Goal: Task Accomplishment & Management: Manage account settings

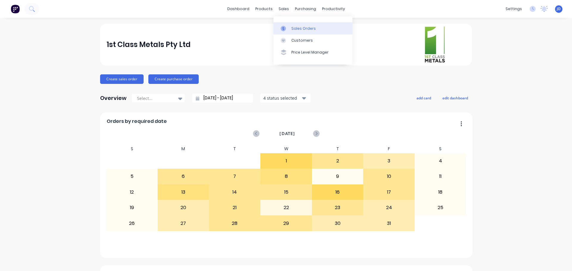
click at [287, 30] on div at bounding box center [284, 28] width 9 height 5
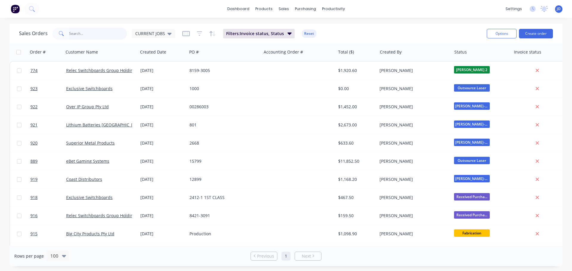
click at [115, 33] on input "text" at bounding box center [98, 34] width 58 height 12
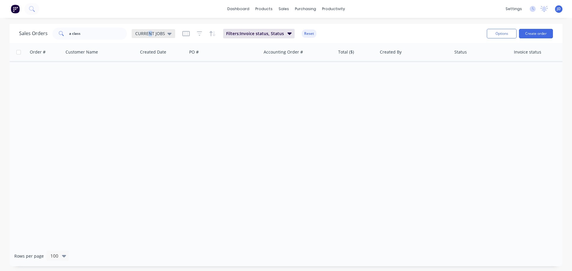
click at [149, 32] on span "CURRENT JOBS" at bounding box center [150, 33] width 30 height 6
click at [161, 110] on button "September" at bounding box center [167, 108] width 68 height 7
click at [108, 32] on input "a class" at bounding box center [98, 34] width 58 height 12
click at [112, 36] on input "aclass" at bounding box center [98, 34] width 58 height 12
type input "a"
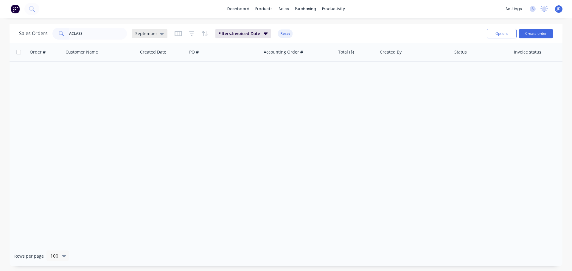
click at [157, 32] on div "September" at bounding box center [149, 33] width 29 height 5
click at [142, 86] on button "None" at bounding box center [167, 84] width 68 height 7
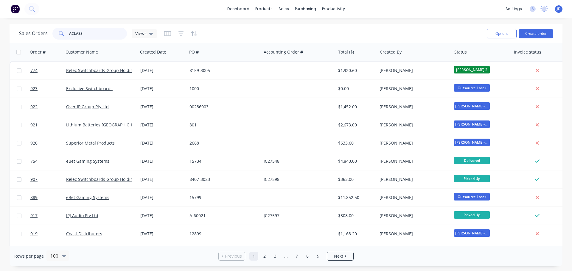
click at [86, 33] on input "ACLASS" at bounding box center [98, 34] width 58 height 12
type input "ACLASS"
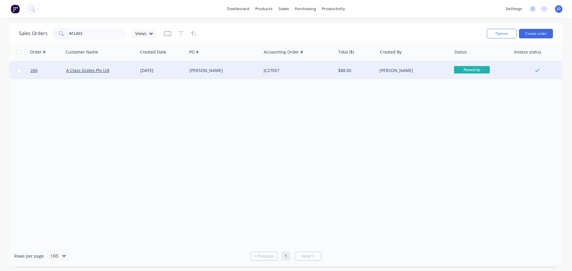
click at [290, 69] on div "JC27057" at bounding box center [296, 71] width 66 height 6
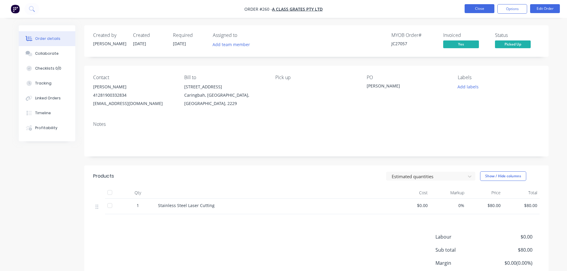
click at [489, 6] on button "Close" at bounding box center [480, 8] width 30 height 9
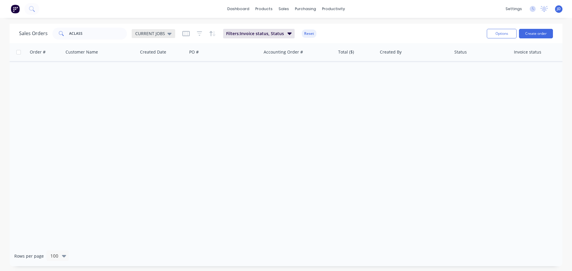
click at [145, 35] on span "CURRENT JOBS" at bounding box center [150, 33] width 30 height 6
click at [150, 86] on button "None" at bounding box center [167, 84] width 68 height 7
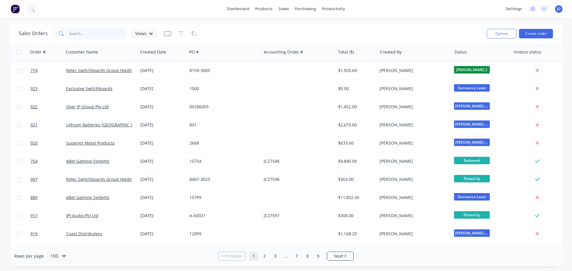
click at [99, 30] on input "ACLASS" at bounding box center [98, 34] width 58 height 12
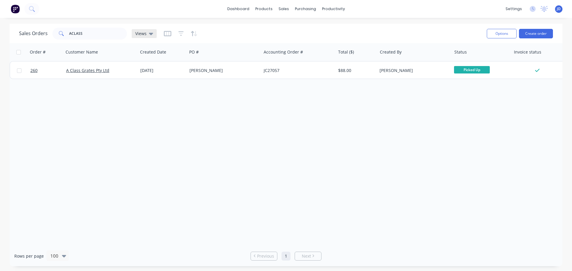
click at [135, 33] on span "Views" at bounding box center [140, 33] width 11 height 6
click at [471, 195] on div "Order # Customer Name Created Date PO # Accounting Order # Total ($) Created By…" at bounding box center [286, 144] width 553 height 203
click at [87, 29] on input "ACLASS" at bounding box center [98, 34] width 58 height 12
click at [143, 31] on div "Views" at bounding box center [144, 33] width 25 height 9
click at [154, 85] on button "None" at bounding box center [167, 84] width 68 height 7
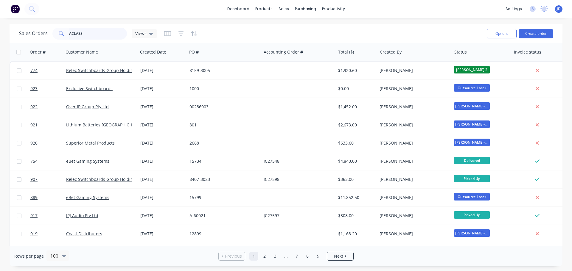
click at [103, 35] on input "ACLASS" at bounding box center [98, 34] width 58 height 12
type input "ACLASS"
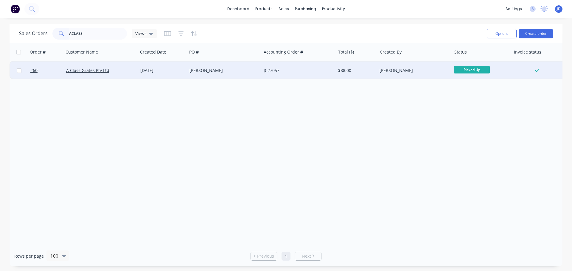
click at [234, 69] on div "[PERSON_NAME]" at bounding box center [222, 71] width 66 height 6
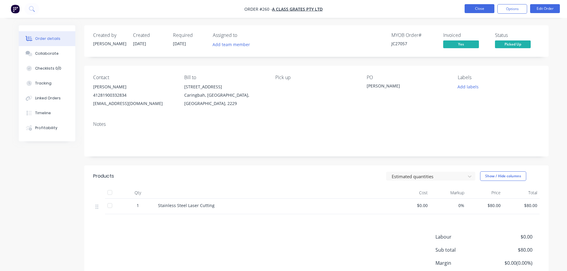
click at [474, 4] on button "Close" at bounding box center [480, 8] width 30 height 9
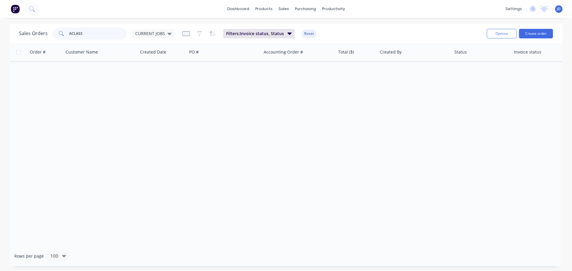
drag, startPoint x: 101, startPoint y: 33, endPoint x: 110, endPoint y: 22, distance: 14.3
click at [103, 33] on input "ACLASS" at bounding box center [98, 34] width 58 height 12
click at [148, 32] on span "CURRENT JOBS" at bounding box center [150, 33] width 30 height 6
click at [156, 88] on div "None edit" at bounding box center [173, 84] width 80 height 12
click at [143, 80] on div "None edit" at bounding box center [173, 84] width 80 height 12
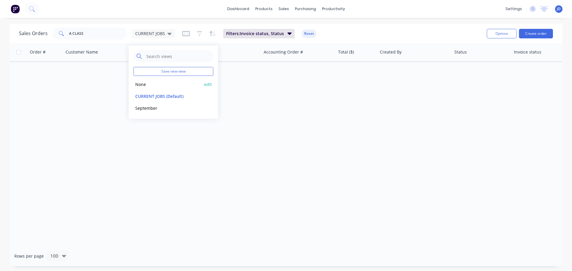
click at [159, 79] on div "None edit" at bounding box center [173, 84] width 80 height 12
click at [160, 83] on button "None" at bounding box center [167, 84] width 68 height 7
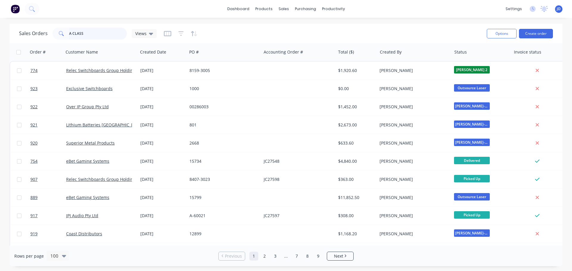
click at [94, 38] on input "A CLASS" at bounding box center [98, 34] width 58 height 12
type input "A CLASS"
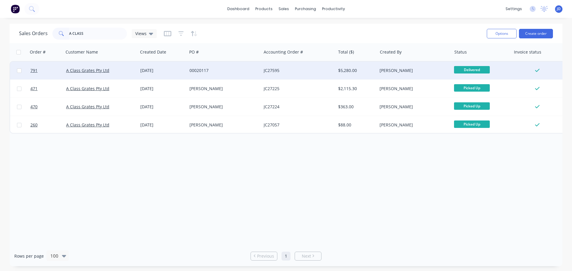
click at [216, 79] on div "00020117" at bounding box center [224, 71] width 74 height 18
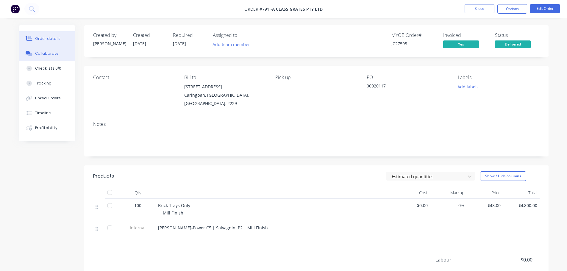
click at [51, 57] on button "Collaborate" at bounding box center [47, 53] width 57 height 15
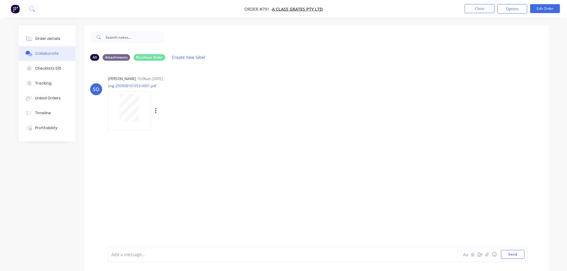
click at [118, 101] on div at bounding box center [130, 107] width 38 height 27
click at [63, 40] on button "Order details" at bounding box center [47, 38] width 57 height 15
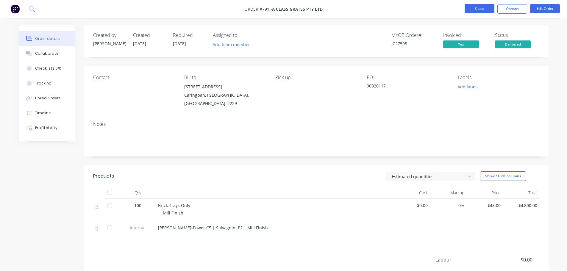
click at [470, 4] on nav "Order #791 - A Class Grates Pty Ltd Close Options Edit Order" at bounding box center [283, 9] width 567 height 18
click at [474, 4] on button "Close" at bounding box center [480, 8] width 30 height 9
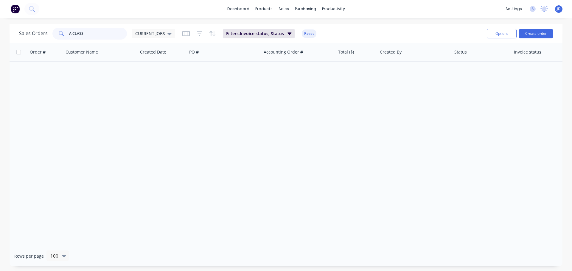
click at [119, 28] on input "A CLASS" at bounding box center [98, 34] width 58 height 12
click at [154, 35] on span "CURRENT JOBS" at bounding box center [150, 33] width 30 height 6
drag, startPoint x: 158, startPoint y: 87, endPoint x: 162, endPoint y: 87, distance: 3.6
click at [162, 87] on button "None" at bounding box center [167, 84] width 68 height 7
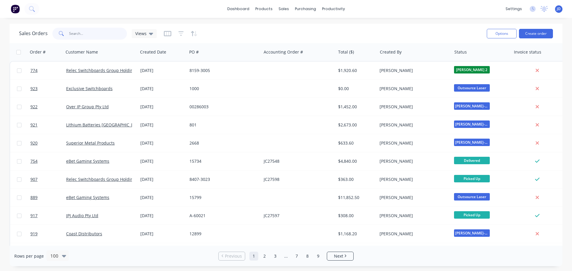
click at [98, 36] on input "A CLASS" at bounding box center [98, 34] width 58 height 12
type input "A CLASS"
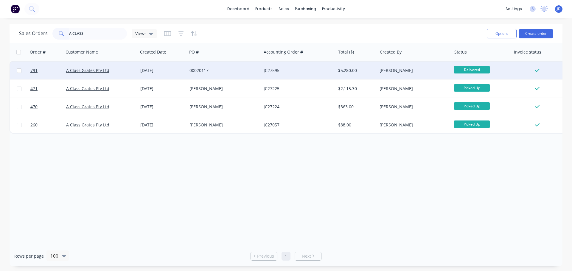
drag, startPoint x: 230, startPoint y: 66, endPoint x: 227, endPoint y: 68, distance: 3.6
click at [227, 68] on div "00020117" at bounding box center [224, 71] width 74 height 18
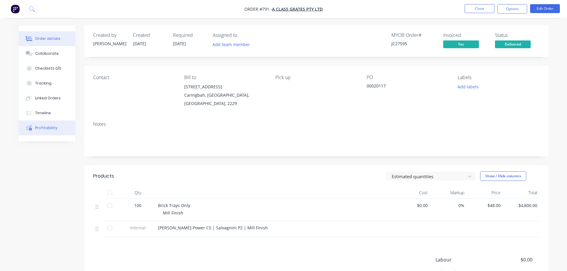
click at [58, 123] on button "Profitability" at bounding box center [47, 128] width 57 height 15
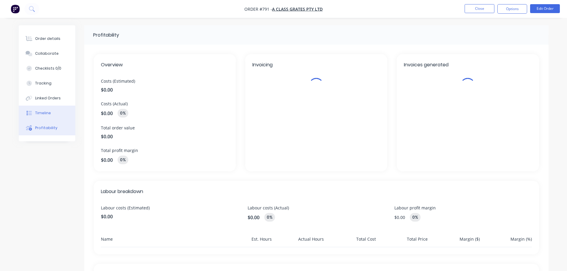
click at [56, 118] on button "Timeline" at bounding box center [47, 113] width 57 height 15
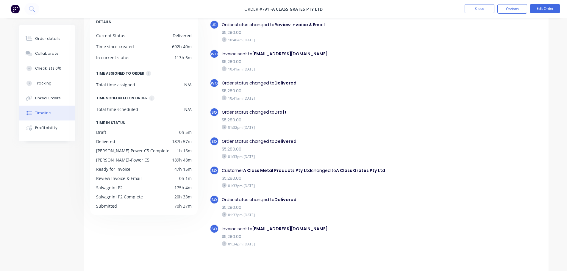
scroll to position [46, 0]
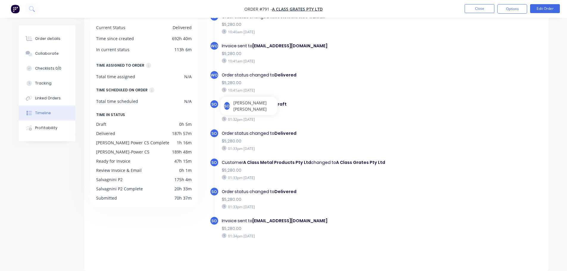
click at [255, 120] on div "01:32pm [DATE]" at bounding box center [325, 119] width 206 height 5
drag, startPoint x: 270, startPoint y: 120, endPoint x: 255, endPoint y: 112, distance: 16.4
click at [268, 120] on div "01:32pm [DATE]" at bounding box center [325, 119] width 206 height 5
click at [349, 66] on div "WO Invoice sent to [EMAIL_ADDRESS][DOMAIN_NAME] $5,280.00 10:41am [DATE]" at bounding box center [327, 55] width 235 height 29
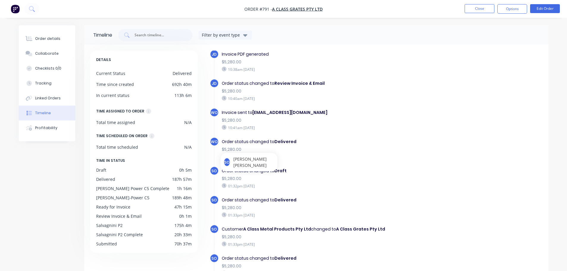
scroll to position [387, 0]
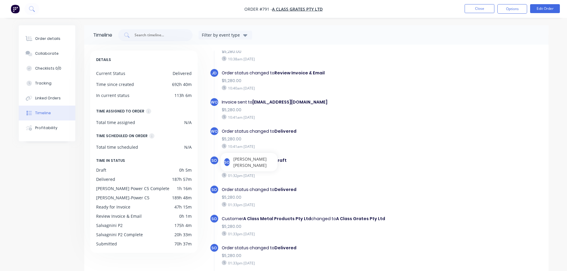
click at [310, 130] on div "Order status changed to Delivered" at bounding box center [325, 131] width 206 height 6
click at [305, 99] on b "[EMAIL_ADDRESS][DOMAIN_NAME]" at bounding box center [289, 102] width 75 height 6
click at [230, 161] on div "SO" at bounding box center [227, 162] width 7 height 9
click at [267, 174] on div "01:32pm [DATE]" at bounding box center [325, 175] width 206 height 5
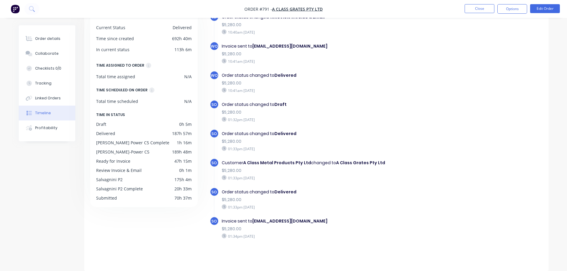
scroll to position [397, 0]
click at [482, 10] on button "Close" at bounding box center [480, 8] width 30 height 9
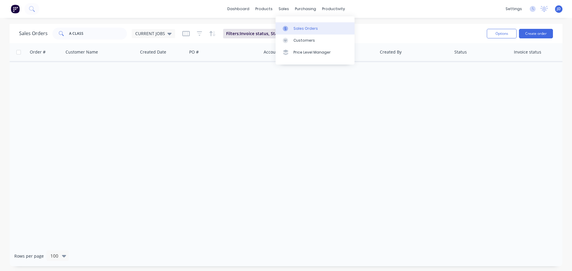
click at [294, 30] on div "Sales Orders" at bounding box center [305, 28] width 24 height 5
click at [295, 29] on div "Sales Orders" at bounding box center [305, 28] width 24 height 5
click at [537, 35] on button "Create order" at bounding box center [536, 34] width 34 height 10
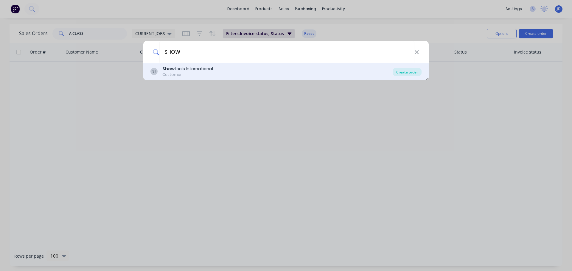
type input "SHOW"
click at [405, 71] on div "Create order" at bounding box center [406, 72] width 29 height 8
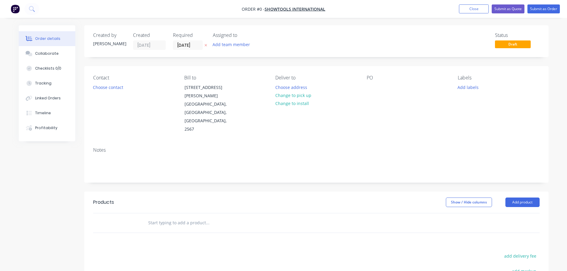
click at [380, 84] on div "PO" at bounding box center [408, 104] width 82 height 59
click at [373, 73] on div "Contact Choose contact Bill to [STREET_ADDRESS][PERSON_NAME][PERSON_NAME] Deliv…" at bounding box center [316, 104] width 464 height 77
click at [370, 79] on div "PO" at bounding box center [408, 78] width 82 height 6
click at [369, 83] on div "PO" at bounding box center [408, 104] width 82 height 59
click at [371, 89] on div at bounding box center [372, 87] width 10 height 9
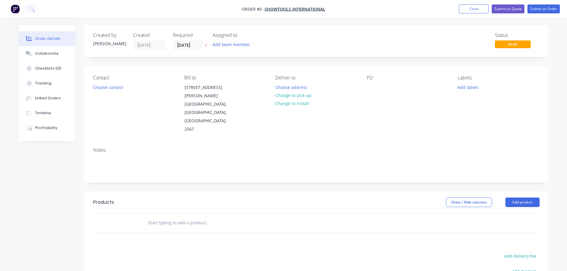
click at [371, 86] on div "Order details Collaborate Checklists 0/0 Tracking Linked Orders Timeline Profit…" at bounding box center [284, 205] width 542 height 360
click at [371, 89] on div at bounding box center [372, 87] width 10 height 9
click at [181, 217] on input "text" at bounding box center [207, 223] width 119 height 12
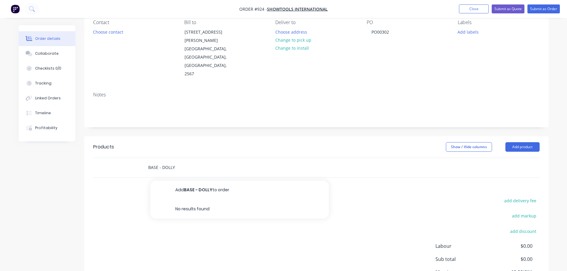
scroll to position [60, 0]
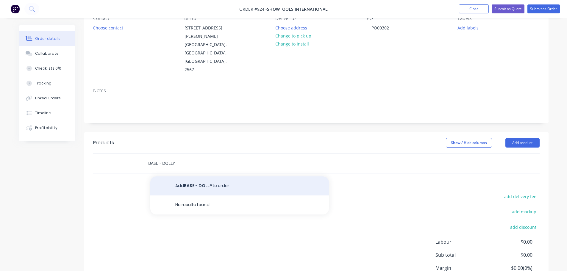
type input "BASE - DOLLY"
click at [215, 177] on button "Add BASE - DOLLY to order" at bounding box center [239, 186] width 179 height 19
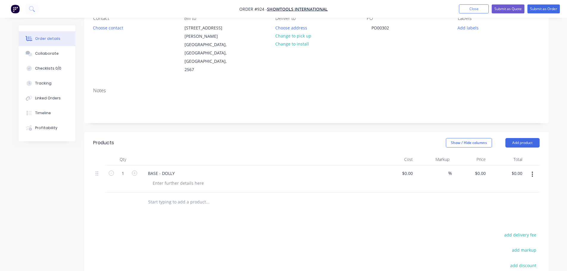
click at [183, 166] on div "BASE - DOLLY" at bounding box center [260, 179] width 238 height 27
click at [177, 169] on div "BASE - DOLLY" at bounding box center [161, 173] width 36 height 9
click at [137, 170] on button "button" at bounding box center [135, 173] width 8 height 6
click at [137, 171] on icon "button" at bounding box center [134, 173] width 5 height 5
type input "3"
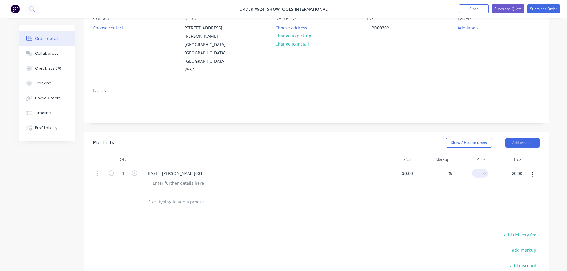
click at [484, 169] on input "0" at bounding box center [482, 173] width 14 height 9
type input "5"
type input "$450.00"
type input "$1,350.00"
drag, startPoint x: 288, startPoint y: 222, endPoint x: 249, endPoint y: 206, distance: 43.0
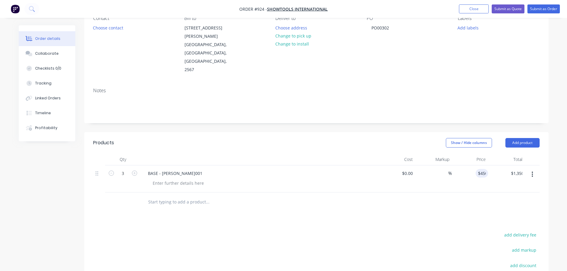
click at [170, 196] on input "text" at bounding box center [207, 202] width 119 height 12
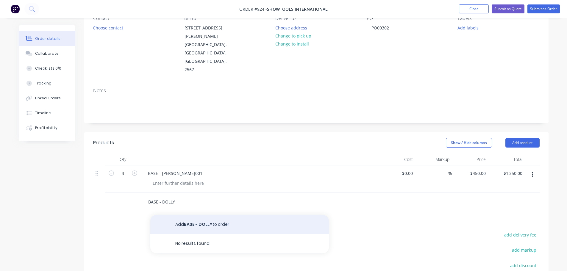
type input "BASE - DOLLY"
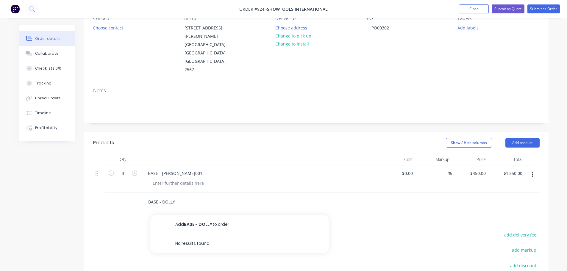
drag, startPoint x: 258, startPoint y: 204, endPoint x: 261, endPoint y: 207, distance: 4.0
click at [259, 215] on button "Add BASE - DOLLY to order" at bounding box center [239, 224] width 179 height 19
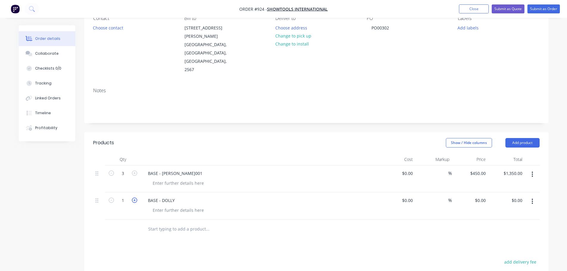
click at [135, 198] on icon "button" at bounding box center [134, 200] width 5 height 5
click at [136, 198] on icon "button" at bounding box center [134, 200] width 5 height 5
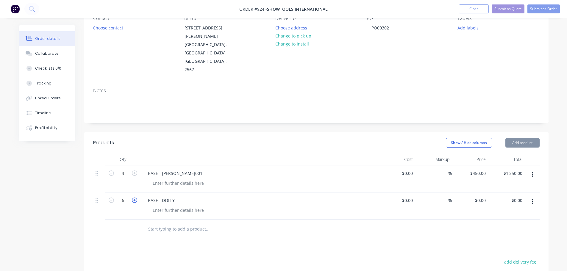
click at [136, 198] on icon "button" at bounding box center [134, 200] width 5 height 5
type input "7"
click at [180, 196] on div "BASE - DOLLY" at bounding box center [259, 200] width 233 height 9
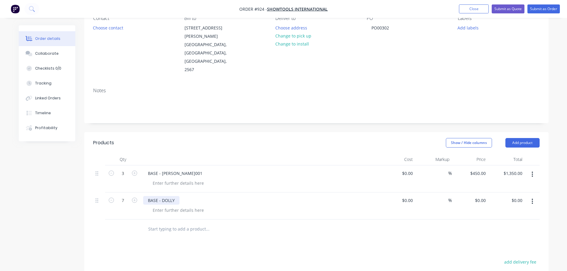
click at [177, 196] on div "BASE - DOLLY" at bounding box center [161, 200] width 36 height 9
click at [483, 196] on input "0" at bounding box center [482, 200] width 14 height 9
type input "$450.00"
type input "$3,150.00"
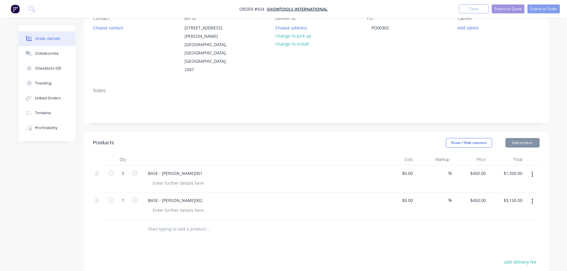
click at [282, 238] on div "Products Show / Hide columns Add product Qty Cost Markup Price Total 3 BASE - […" at bounding box center [316, 257] width 464 height 250
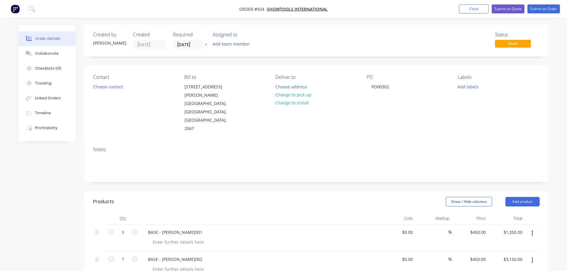
scroll to position [0, 0]
click at [110, 86] on button "Choose contact" at bounding box center [108, 87] width 37 height 8
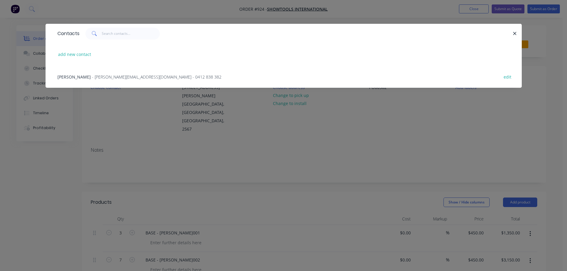
click at [102, 80] on div "Robert - [EMAIL_ADDRESS][DOMAIN_NAME] - 0412 838 382 edit" at bounding box center [283, 76] width 458 height 22
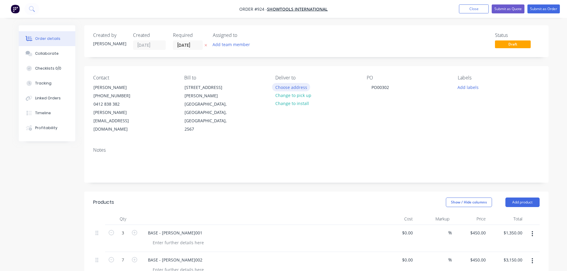
click at [307, 89] on button "Choose address" at bounding box center [291, 87] width 38 height 8
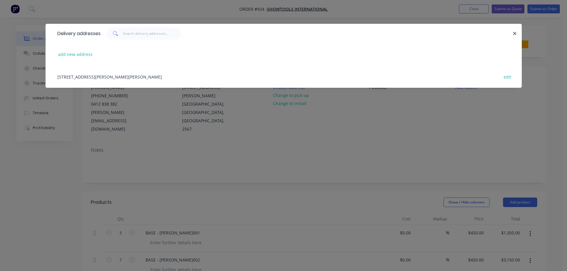
click at [81, 74] on div "[STREET_ADDRESS][PERSON_NAME][PERSON_NAME] edit" at bounding box center [283, 76] width 458 height 22
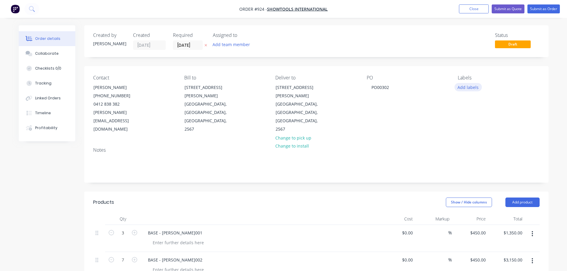
click at [474, 89] on button "Add labels" at bounding box center [468, 87] width 27 height 8
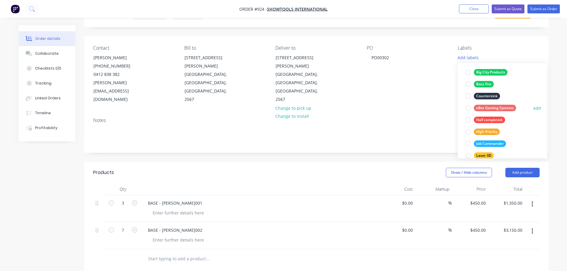
scroll to position [18, 0]
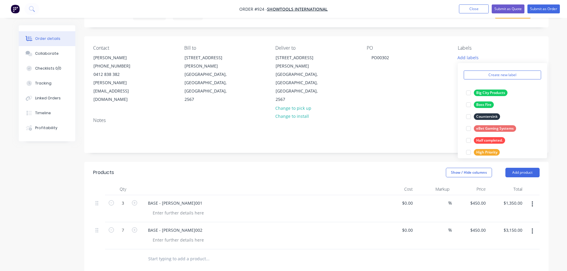
click at [390, 118] on div "Notes" at bounding box center [316, 121] width 447 height 6
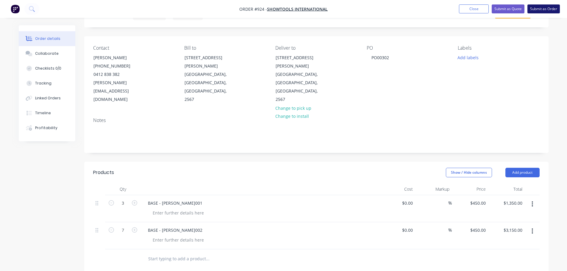
click at [542, 7] on button "Submit as Order" at bounding box center [544, 8] width 32 height 9
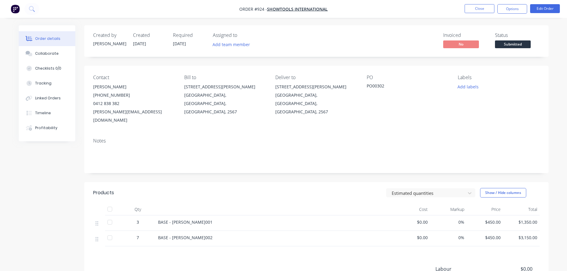
click at [509, 46] on span "Submitted" at bounding box center [513, 43] width 36 height 7
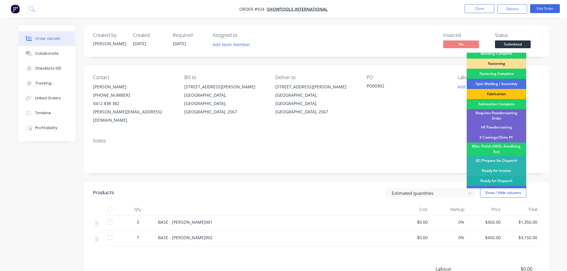
scroll to position [174, 0]
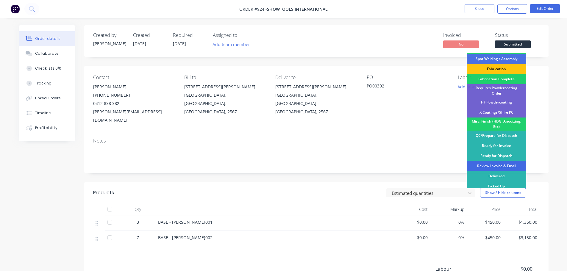
click at [498, 161] on div "Review Invoice & Email" at bounding box center [497, 166] width 60 height 10
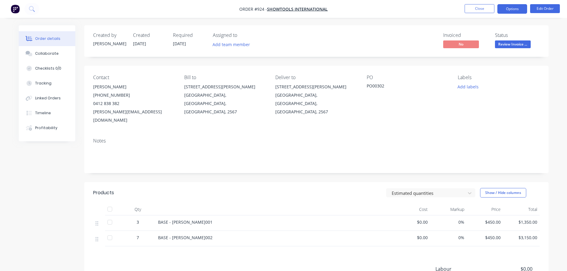
click at [520, 8] on button "Options" at bounding box center [512, 9] width 30 height 10
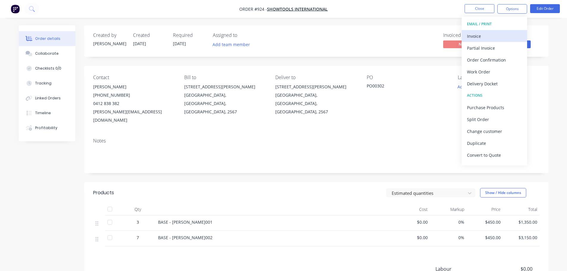
click at [492, 33] on div "Invoice" at bounding box center [494, 36] width 55 height 9
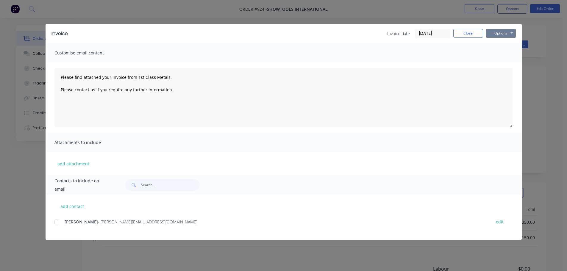
click at [497, 35] on button "Options" at bounding box center [501, 33] width 30 height 9
click at [503, 52] on button "Print" at bounding box center [505, 54] width 38 height 10
type textarea "Please find attached your invoice from 1st Class Metals. Please contact us if y…"
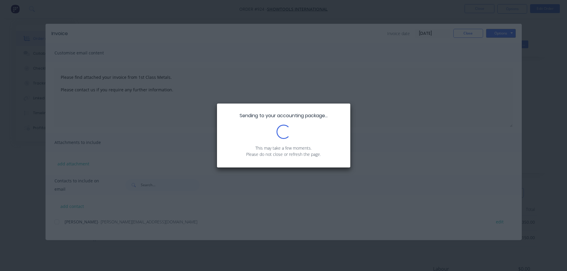
drag, startPoint x: 495, startPoint y: 81, endPoint x: 487, endPoint y: 89, distance: 11.4
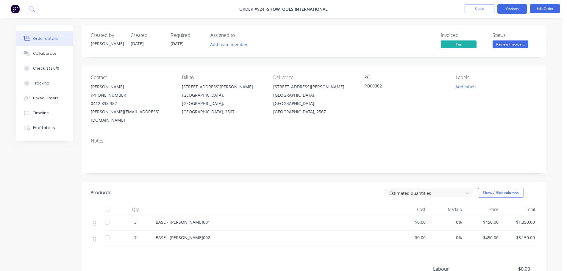
click at [516, 9] on button "Options" at bounding box center [512, 9] width 30 height 10
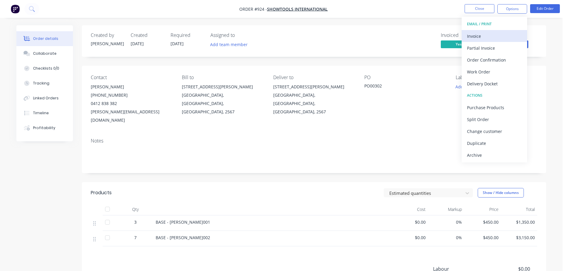
click at [484, 37] on div "Invoice" at bounding box center [494, 36] width 55 height 9
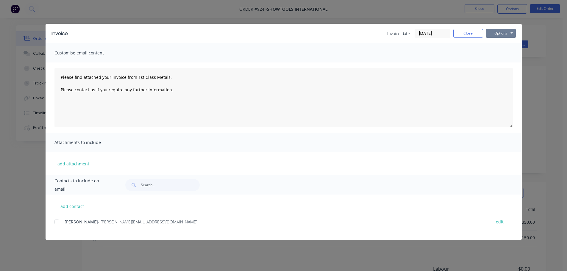
click at [493, 34] on button "Options" at bounding box center [501, 33] width 30 height 9
click at [496, 50] on button "Print" at bounding box center [505, 54] width 38 height 10
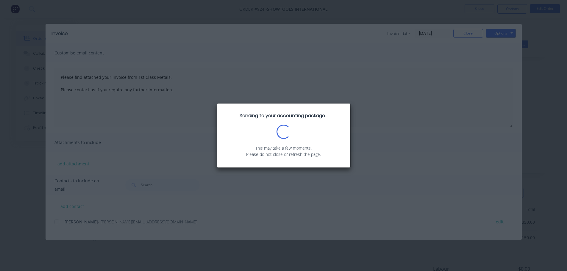
type textarea "Please find attached your invoice from 1st Class Metals. Please contact us if y…"
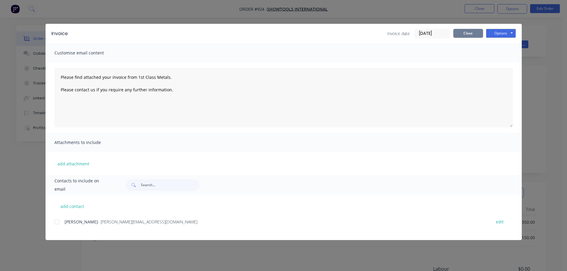
click at [470, 38] on button "Close" at bounding box center [468, 33] width 30 height 9
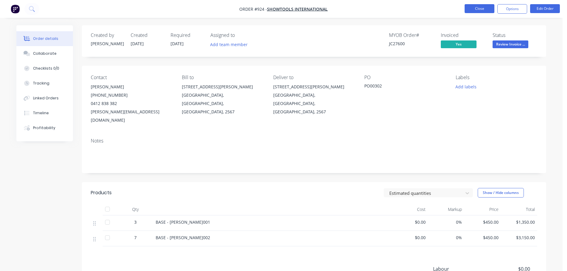
click at [480, 7] on button "Close" at bounding box center [480, 8] width 30 height 9
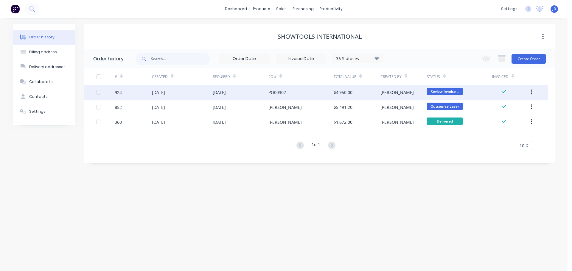
click at [448, 90] on span "Review Invoice ..." at bounding box center [445, 91] width 36 height 7
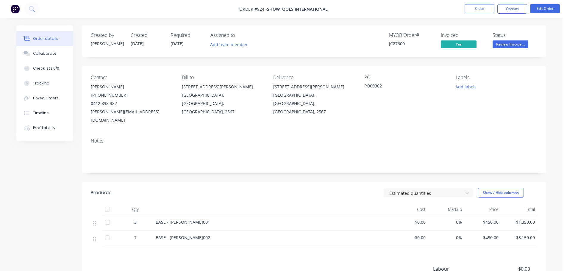
click at [513, 46] on span "Review Invoice ..." at bounding box center [511, 43] width 36 height 7
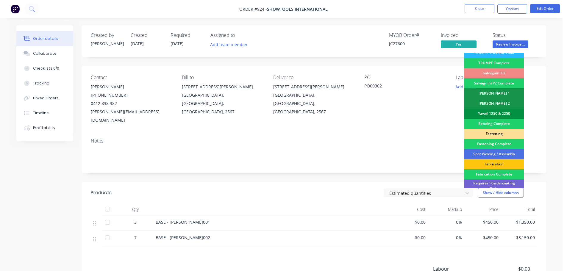
scroll to position [89, 0]
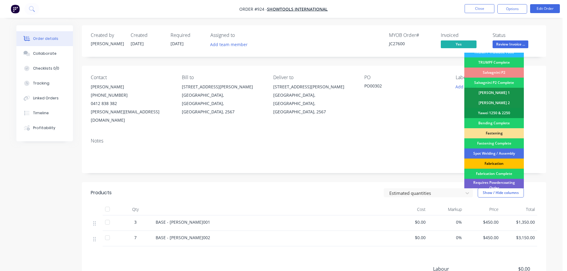
click at [501, 163] on div "Fabrication" at bounding box center [494, 164] width 60 height 10
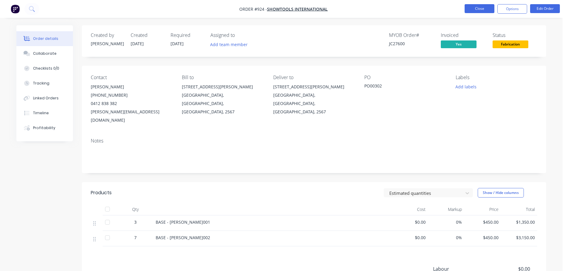
click at [477, 7] on button "Close" at bounding box center [480, 8] width 30 height 9
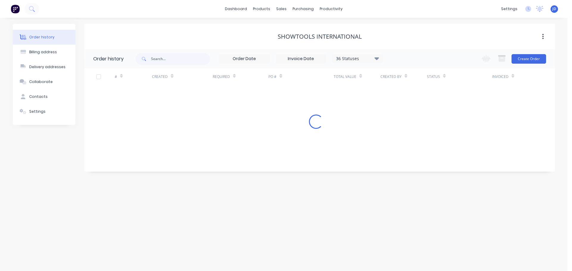
click at [351, 166] on div "Order history Billing address Delivery addresses Collaborate Contacts Settings …" at bounding box center [283, 144] width 567 height 253
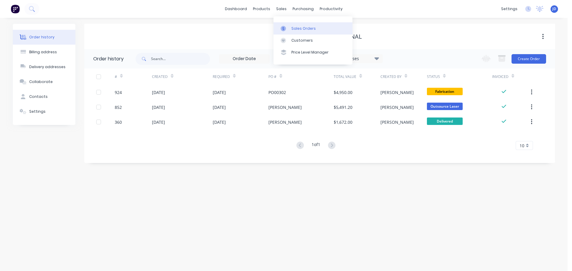
click at [289, 27] on div at bounding box center [284, 28] width 9 height 5
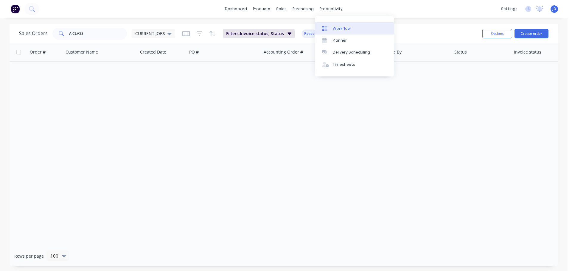
click at [328, 28] on div at bounding box center [326, 28] width 9 height 5
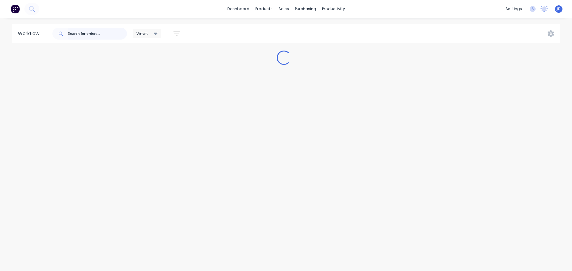
drag, startPoint x: 79, startPoint y: 29, endPoint x: 89, endPoint y: 26, distance: 10.3
click at [82, 31] on input "text" at bounding box center [97, 34] width 59 height 12
type input "ebet"
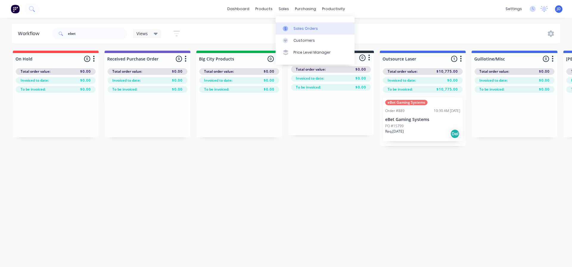
click at [296, 26] on div "Sales Orders" at bounding box center [305, 28] width 24 height 5
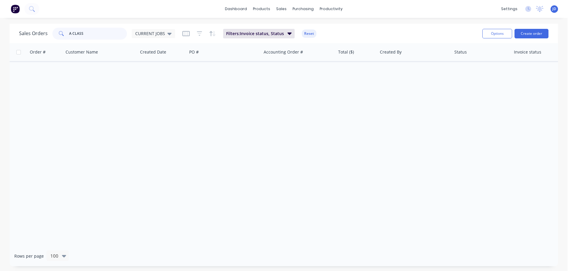
drag, startPoint x: 105, startPoint y: 34, endPoint x: 54, endPoint y: 4, distance: 58.9
click at [46, 23] on div "dashboard products sales purchasing productivity dashboard products Product Cat…" at bounding box center [283, 135] width 567 height 271
type input "ebet"
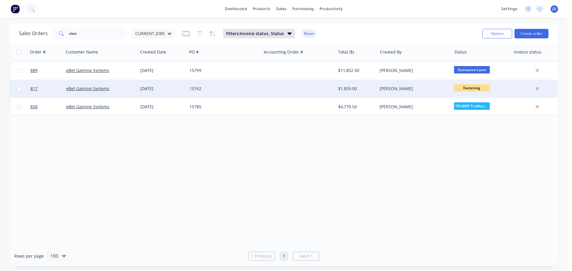
click at [429, 84] on div "[PERSON_NAME]" at bounding box center [414, 89] width 74 height 18
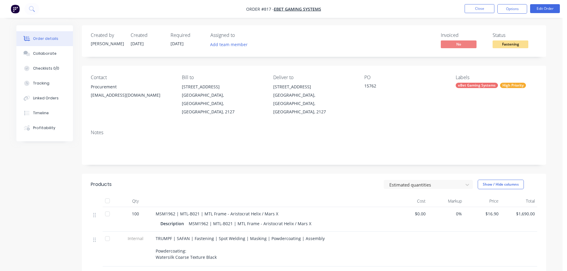
drag, startPoint x: 499, startPoint y: 48, endPoint x: 503, endPoint y: 48, distance: 3.6
click at [500, 48] on button "Fastening" at bounding box center [511, 44] width 36 height 9
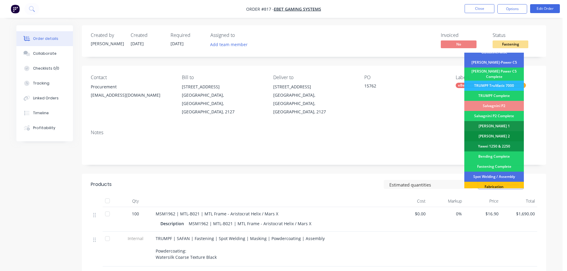
scroll to position [60, 0]
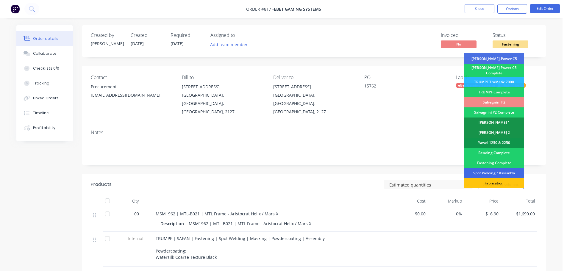
click at [498, 171] on div "Spot Welding / Assembly" at bounding box center [494, 173] width 60 height 10
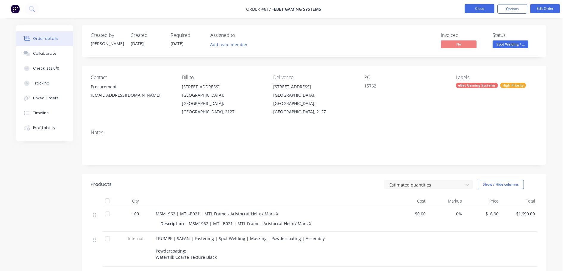
click at [486, 10] on button "Close" at bounding box center [480, 8] width 30 height 9
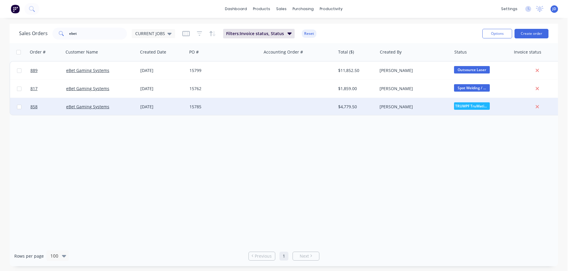
click at [415, 109] on div "[PERSON_NAME]" at bounding box center [412, 107] width 66 height 6
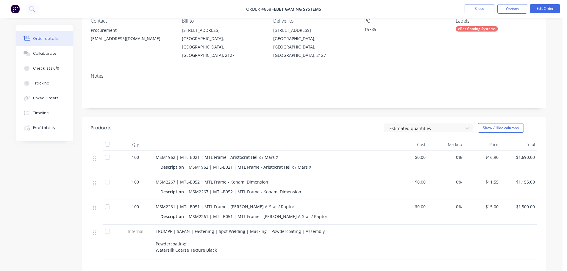
scroll to position [53, 0]
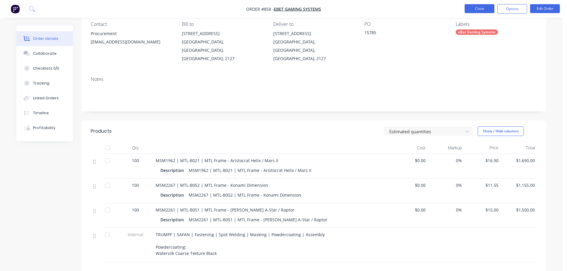
click at [475, 9] on button "Close" at bounding box center [480, 8] width 30 height 9
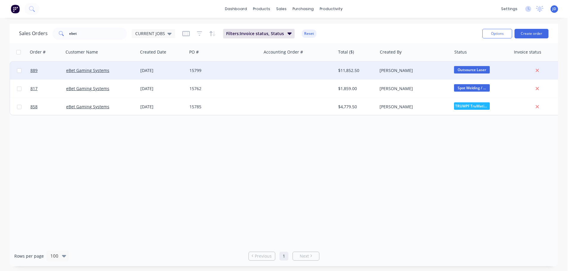
click at [478, 68] on span "Outsource Laser" at bounding box center [472, 69] width 36 height 7
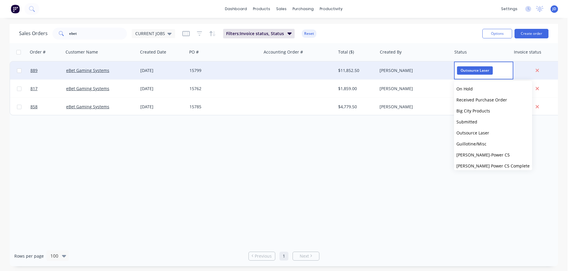
drag, startPoint x: 352, startPoint y: 172, endPoint x: 354, endPoint y: 68, distance: 104.5
click at [351, 168] on div "Order # Customer Name Created Date PO # Accounting Order # Total ($) Created By…" at bounding box center [284, 144] width 548 height 203
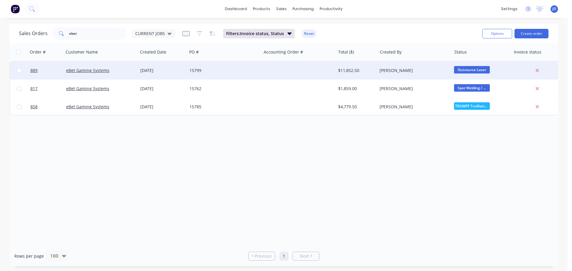
click at [357, 65] on div "$11,852.50" at bounding box center [357, 71] width 42 height 18
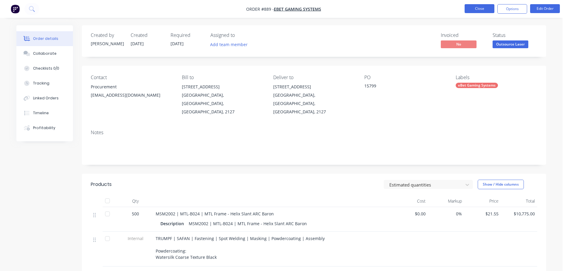
click at [488, 9] on button "Close" at bounding box center [480, 8] width 30 height 9
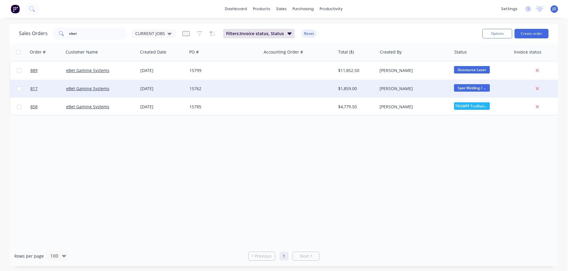
click at [209, 86] on div "15762" at bounding box center [224, 89] width 74 height 18
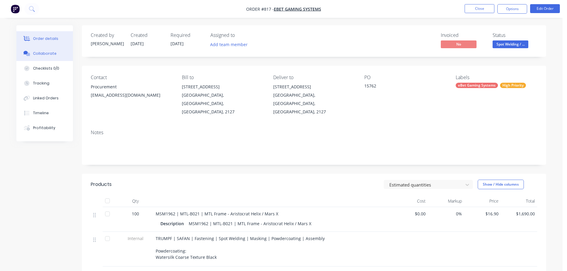
click at [64, 56] on button "Collaborate" at bounding box center [44, 53] width 57 height 15
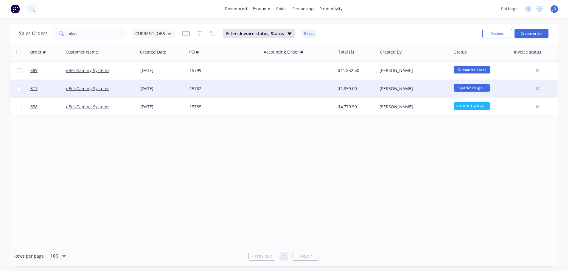
click at [119, 95] on div "eBet Gaming Systems" at bounding box center [101, 89] width 74 height 18
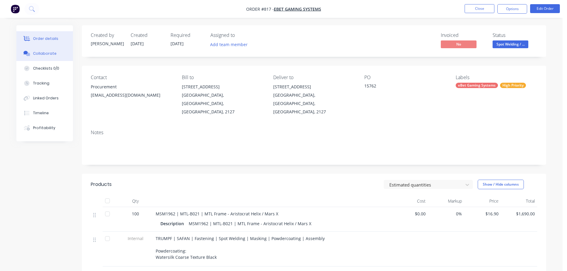
click at [53, 56] on div "Collaborate" at bounding box center [45, 53] width 24 height 5
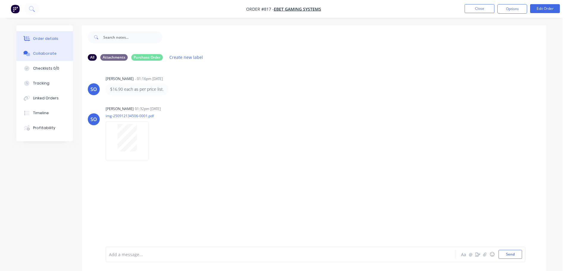
click at [56, 40] on button "Order details" at bounding box center [44, 38] width 57 height 15
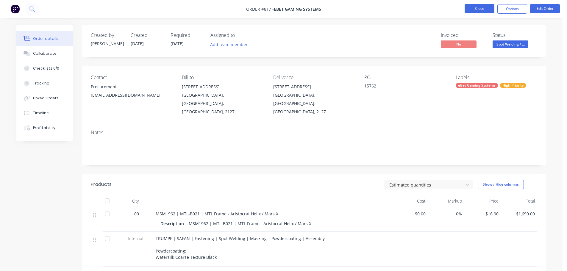
click at [488, 9] on button "Close" at bounding box center [480, 8] width 30 height 9
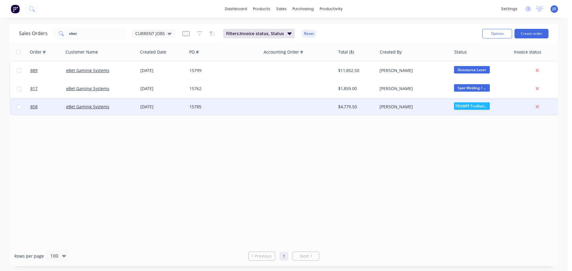
click at [263, 107] on div at bounding box center [298, 107] width 74 height 18
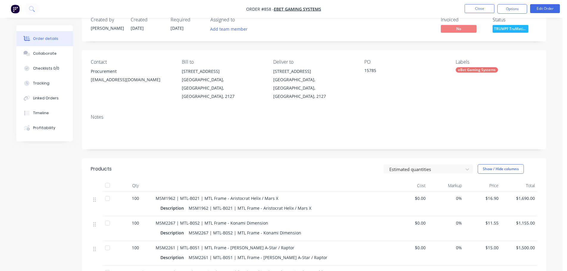
scroll to position [30, 0]
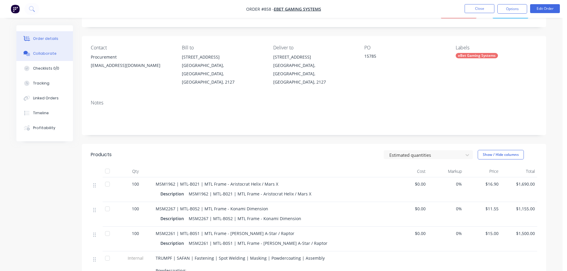
click at [42, 57] on button "Collaborate" at bounding box center [44, 53] width 57 height 15
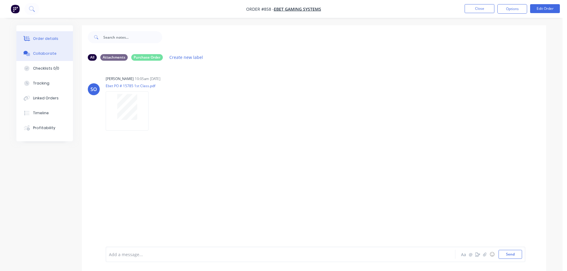
drag, startPoint x: 37, startPoint y: 32, endPoint x: 45, endPoint y: 33, distance: 8.1
click at [38, 32] on button "Order details" at bounding box center [44, 38] width 57 height 15
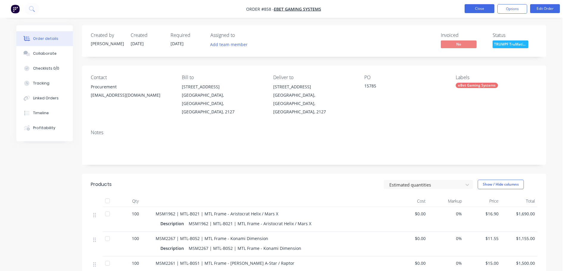
click at [474, 7] on button "Close" at bounding box center [480, 8] width 30 height 9
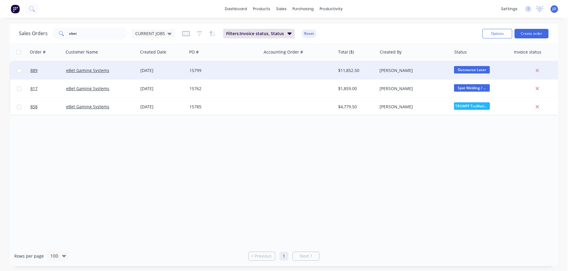
click at [288, 74] on div at bounding box center [298, 71] width 74 height 18
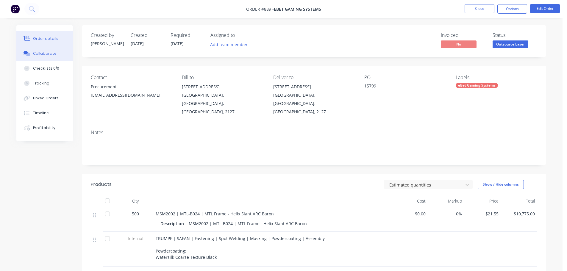
click at [58, 49] on button "Collaborate" at bounding box center [44, 53] width 57 height 15
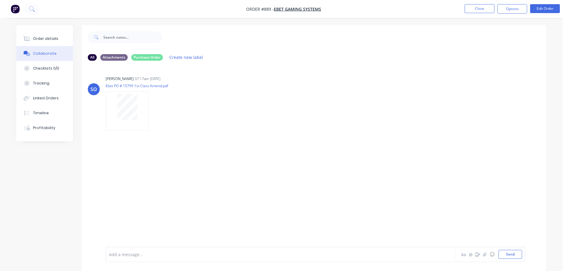
drag, startPoint x: 187, startPoint y: 173, endPoint x: 40, endPoint y: 59, distance: 185.4
click at [184, 166] on div "SO [PERSON_NAME] 07:17am [DATE] Ebet PO # 15799 1st Class Amend.pdf Labels Down…" at bounding box center [314, 155] width 464 height 181
click at [46, 37] on div "Order details" at bounding box center [45, 38] width 25 height 5
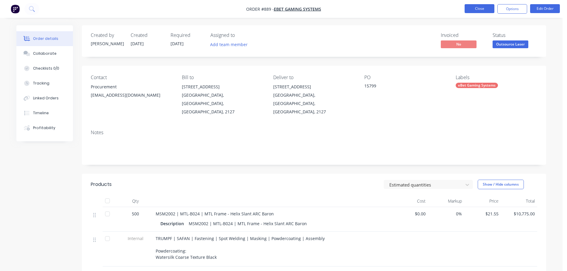
click at [480, 13] on button "Close" at bounding box center [480, 8] width 30 height 9
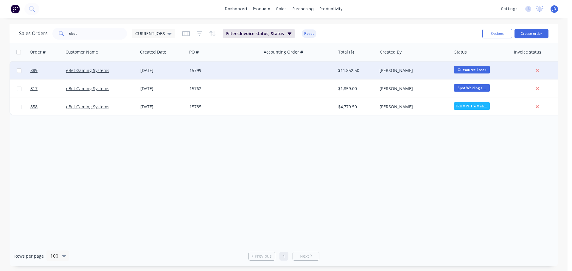
click at [209, 71] on div "15799" at bounding box center [222, 71] width 66 height 6
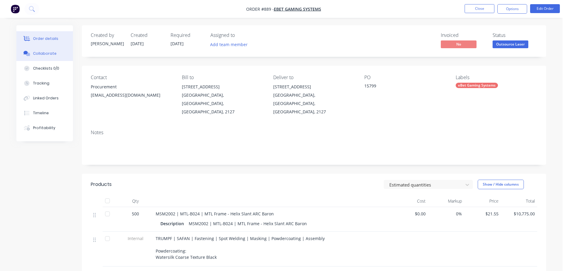
click at [49, 56] on div "Collaborate" at bounding box center [45, 53] width 24 height 5
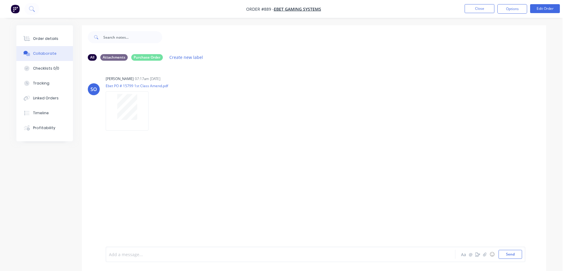
drag, startPoint x: 143, startPoint y: 257, endPoint x: 106, endPoint y: 224, distance: 49.2
click at [139, 257] on div at bounding box center [264, 255] width 310 height 6
click at [511, 255] on button "Send" at bounding box center [511, 254] width 24 height 9
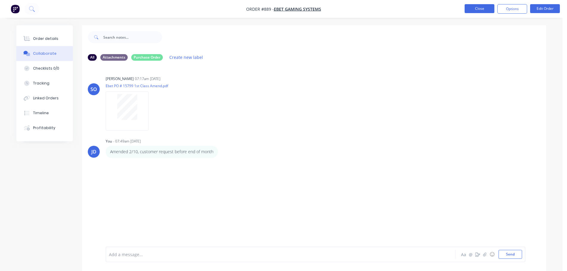
click at [483, 8] on button "Close" at bounding box center [480, 8] width 30 height 9
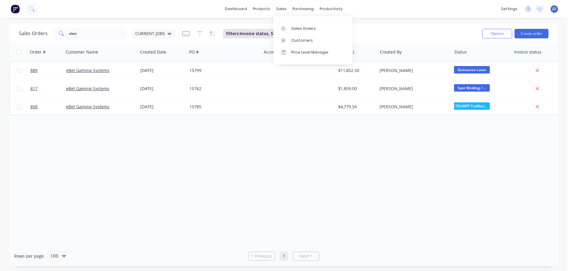
click at [263, 145] on div "Order # Customer Name Created Date PO # Accounting Order # Total ($) Created By…" at bounding box center [284, 144] width 548 height 203
drag, startPoint x: 11, startPoint y: 31, endPoint x: 0, endPoint y: 28, distance: 11.1
click at [0, 29] on div "Sales Orders ebet CURRENT JOBS Filters: Invoice status, Status Reset Options Cr…" at bounding box center [283, 145] width 567 height 243
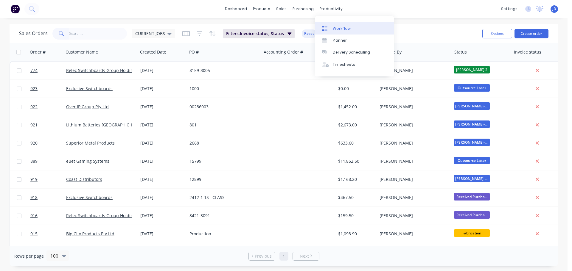
click at [333, 28] on div "Workflow" at bounding box center [342, 28] width 18 height 5
